Goal: Information Seeking & Learning: Learn about a topic

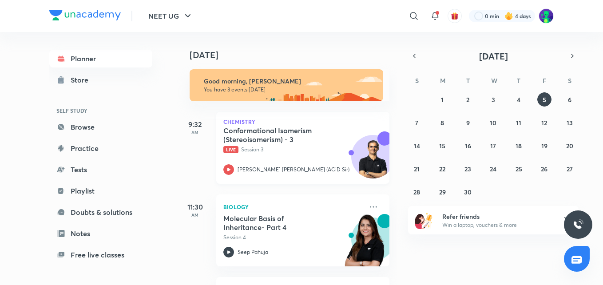
click at [256, 131] on h5 "Conformational Isomerism (Stereoisomerism) - 3" at bounding box center [278, 135] width 111 height 18
click at [256, 132] on h5 "Conformational Isomerism (Stereoisomerism) - 3" at bounding box center [278, 135] width 111 height 18
